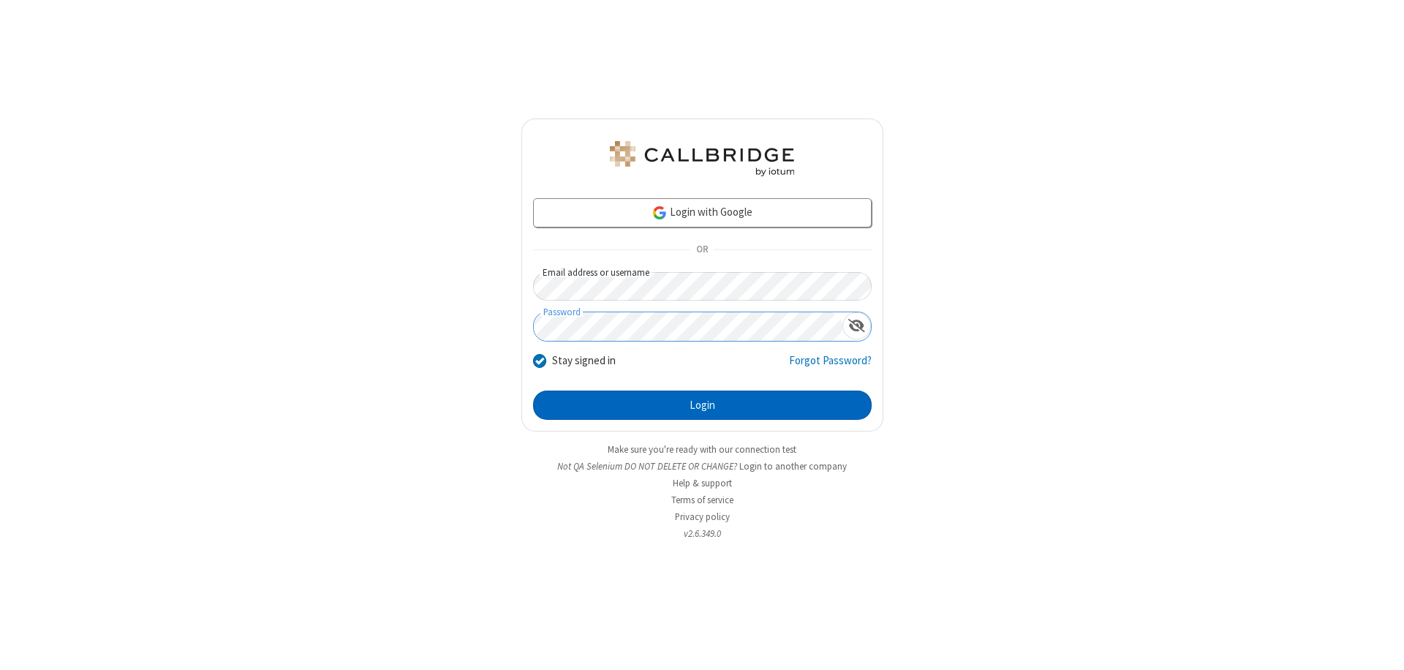
click at [702, 405] on button "Login" at bounding box center [702, 405] width 339 height 29
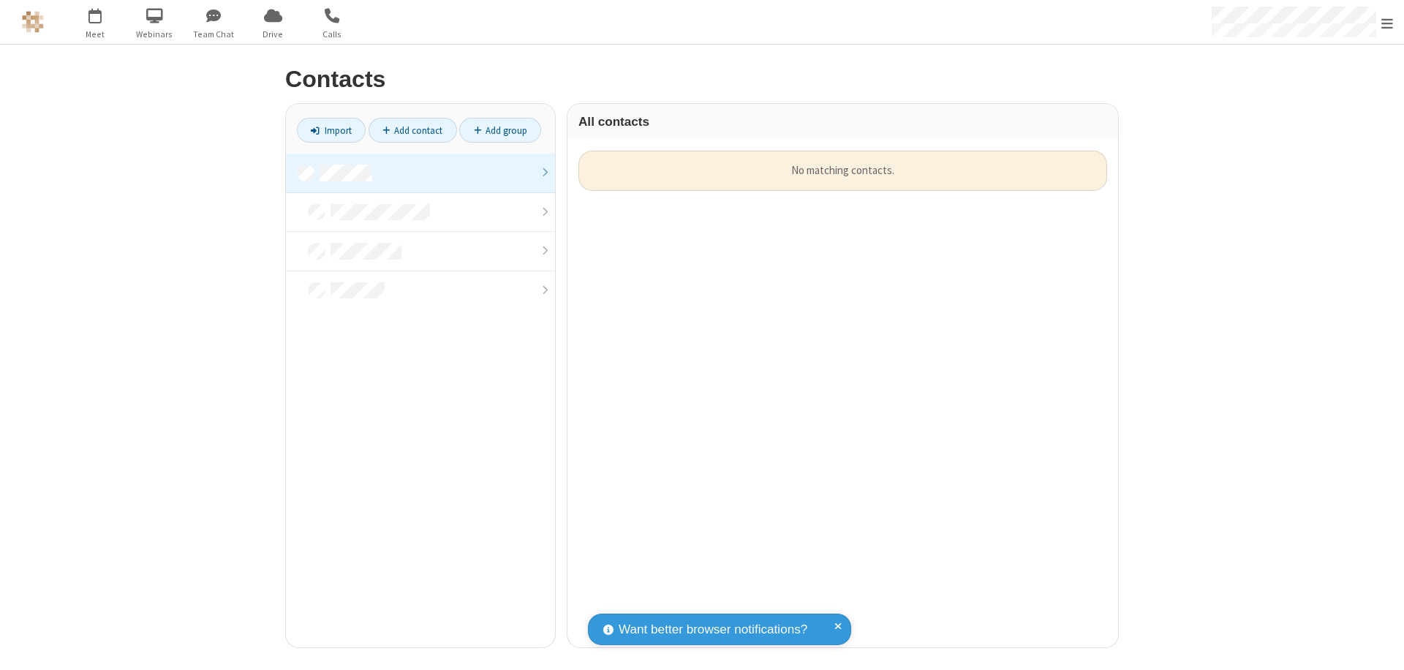
scroll to position [497, 540]
click at [421, 173] on link at bounding box center [420, 173] width 269 height 39
click at [413, 130] on link "Add contact" at bounding box center [413, 130] width 89 height 25
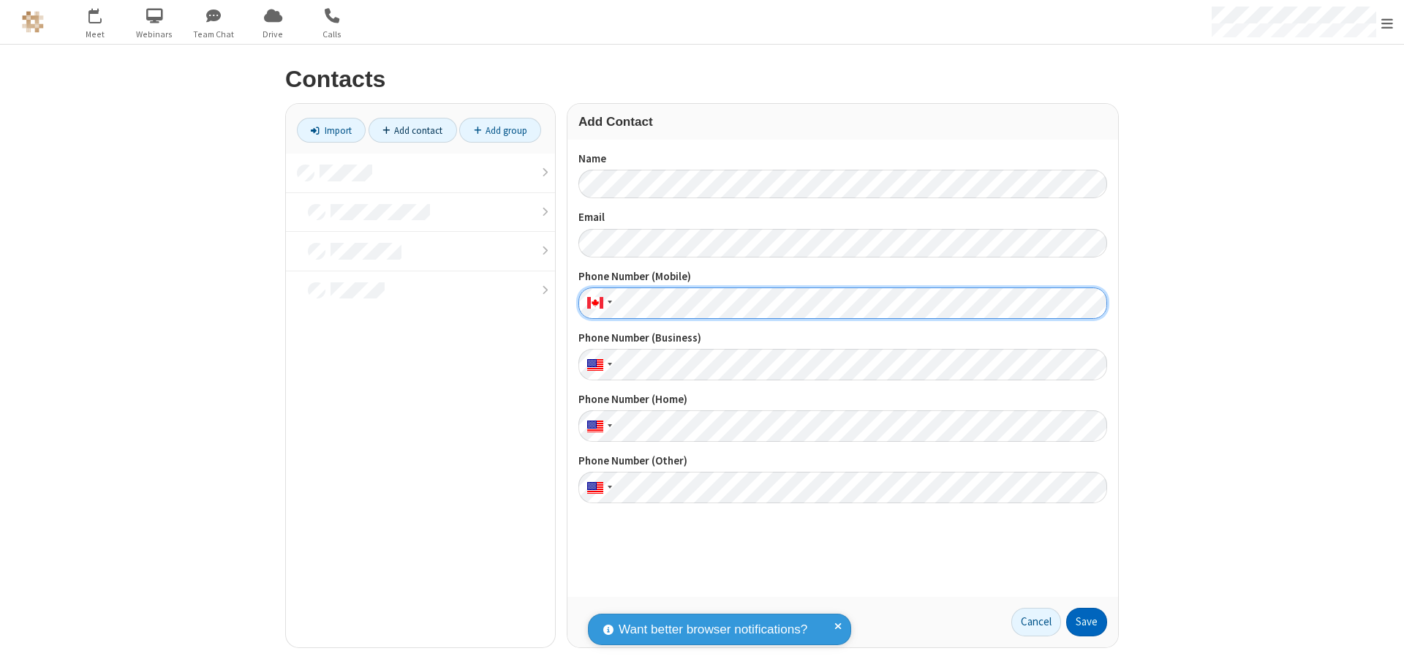
click at [1087, 622] on button "Save" at bounding box center [1086, 622] width 41 height 29
